Goal: Task Accomplishment & Management: Manage account settings

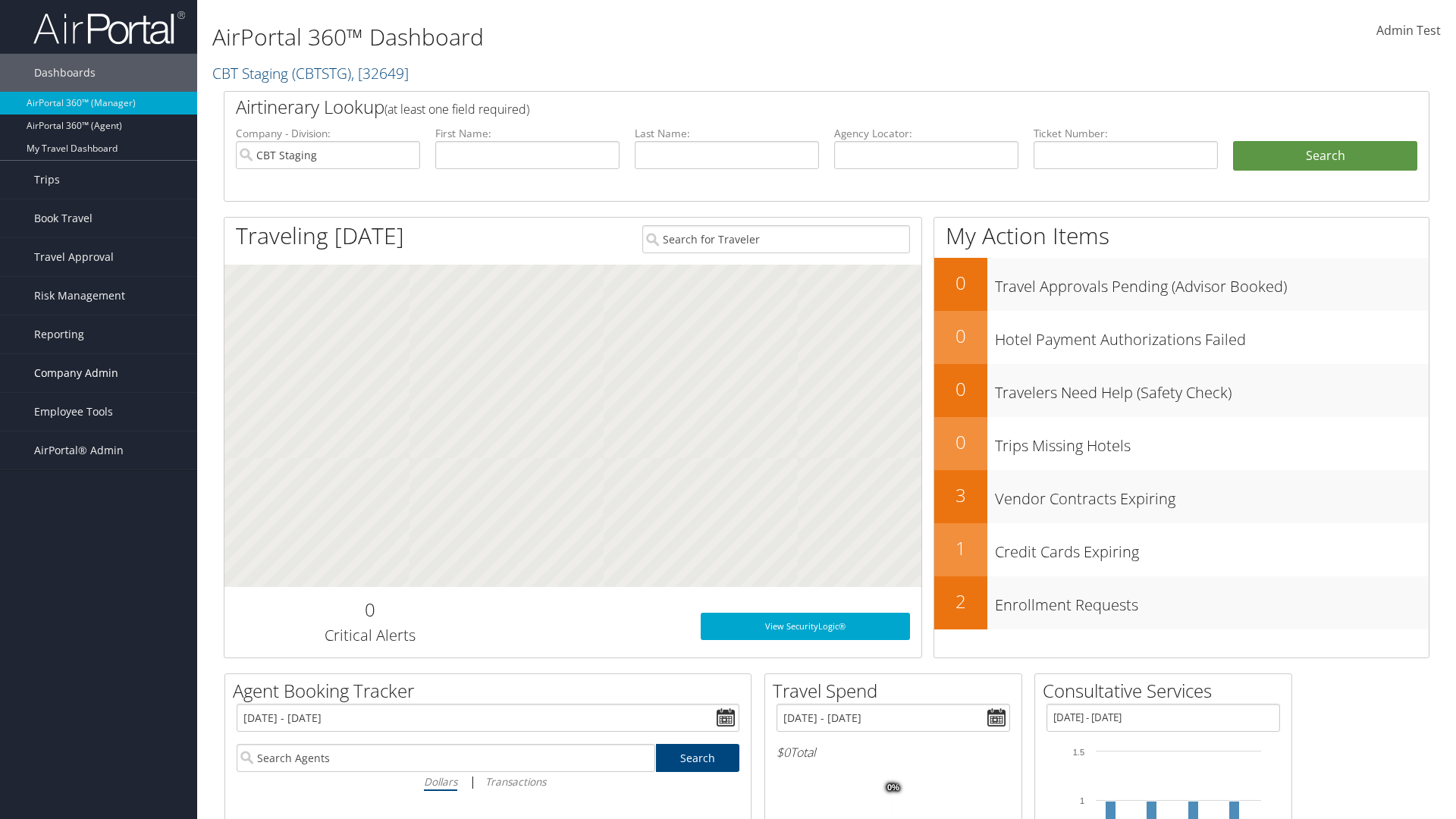
click at [99, 373] on span "Company Admin" at bounding box center [76, 372] width 84 height 38
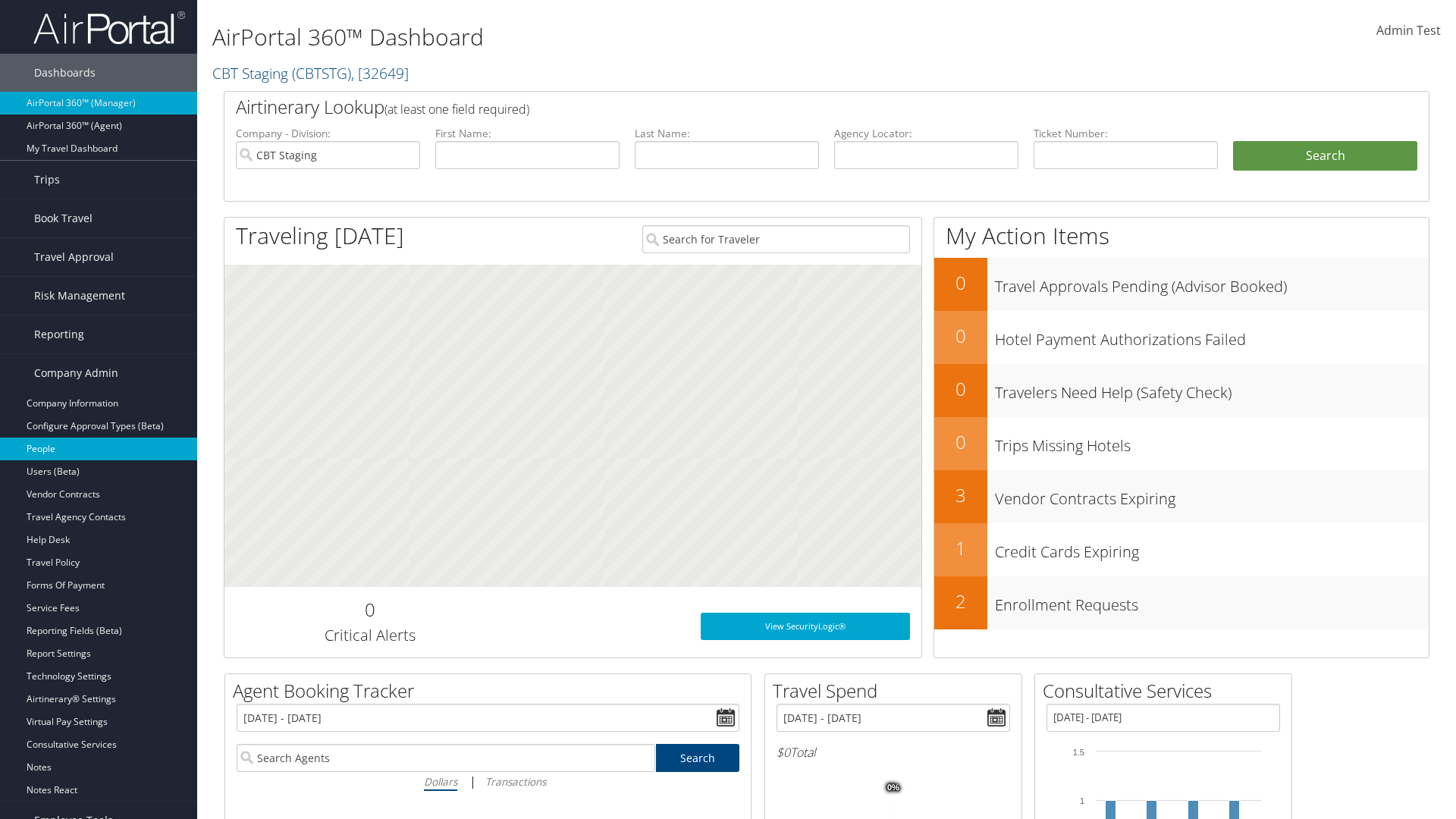
click at [99, 449] on link "People" at bounding box center [98, 448] width 197 height 23
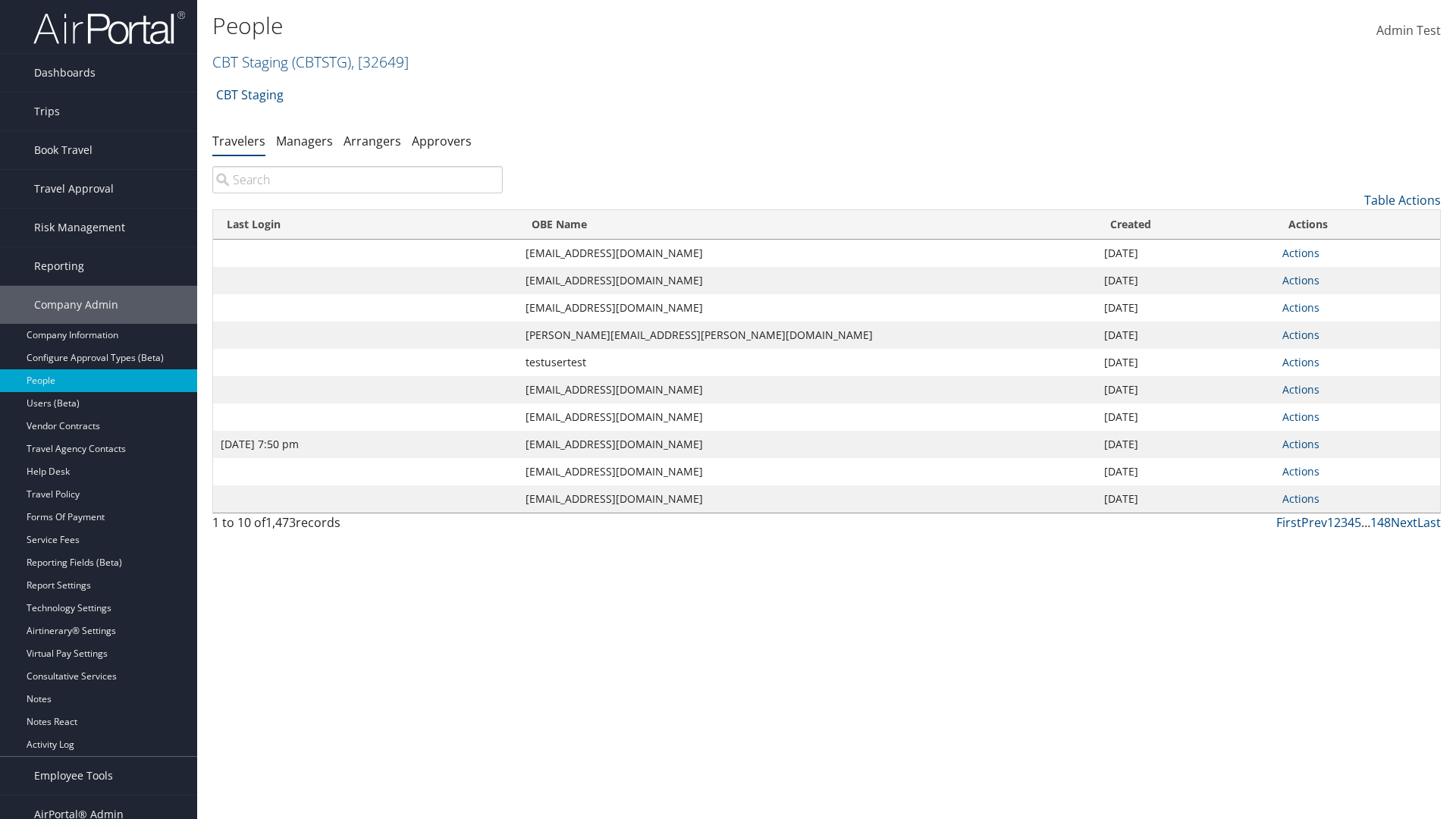
click at [357, 179] on input "search" at bounding box center [358, 179] width 290 height 27
type input "[DATE] 7:50 pm"
